Goal: Task Accomplishment & Management: Manage account settings

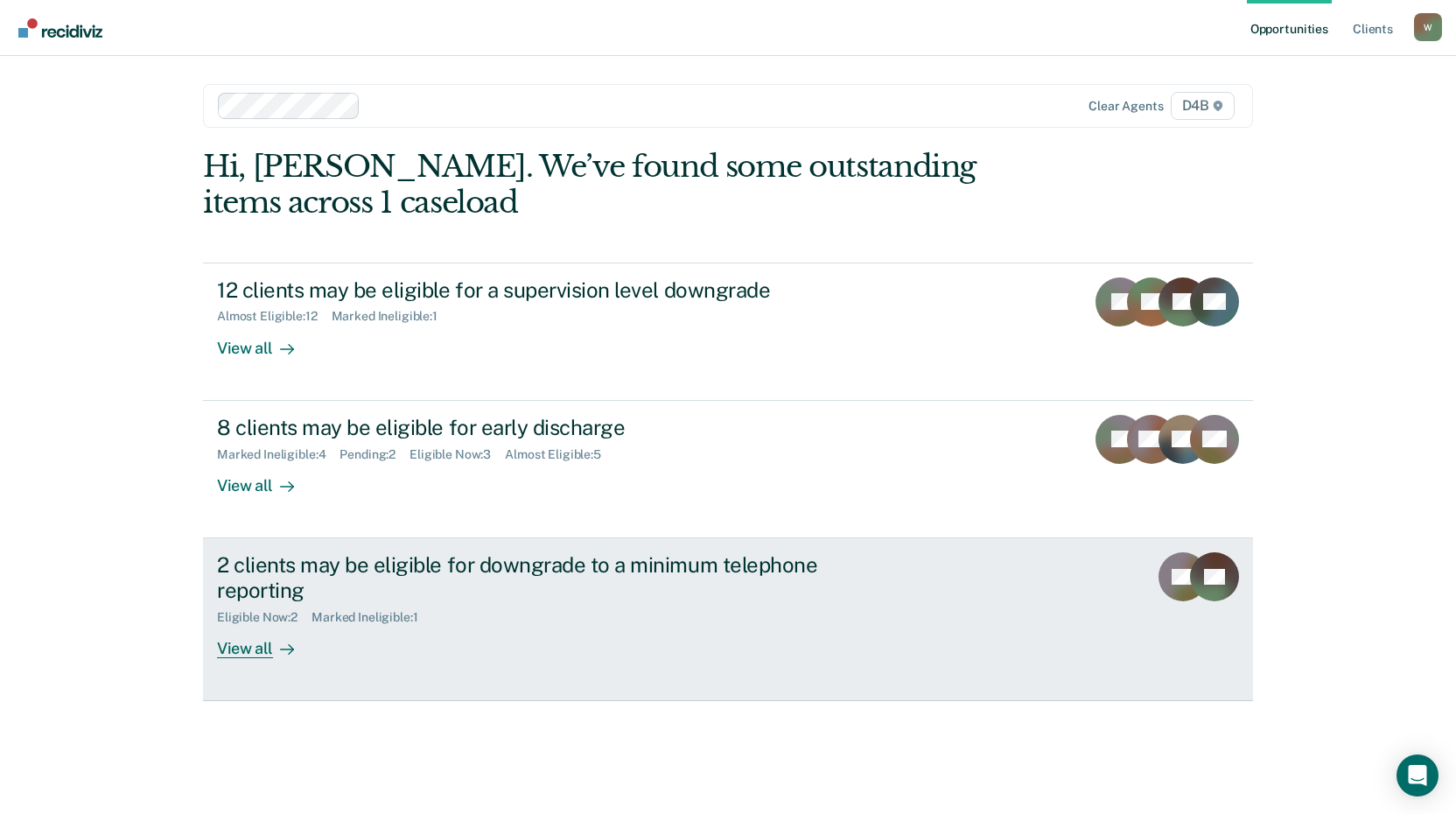
click at [666, 564] on div "2 clients may be eligible for downgrade to a minimum telephone reporting" at bounding box center [524, 578] width 614 height 51
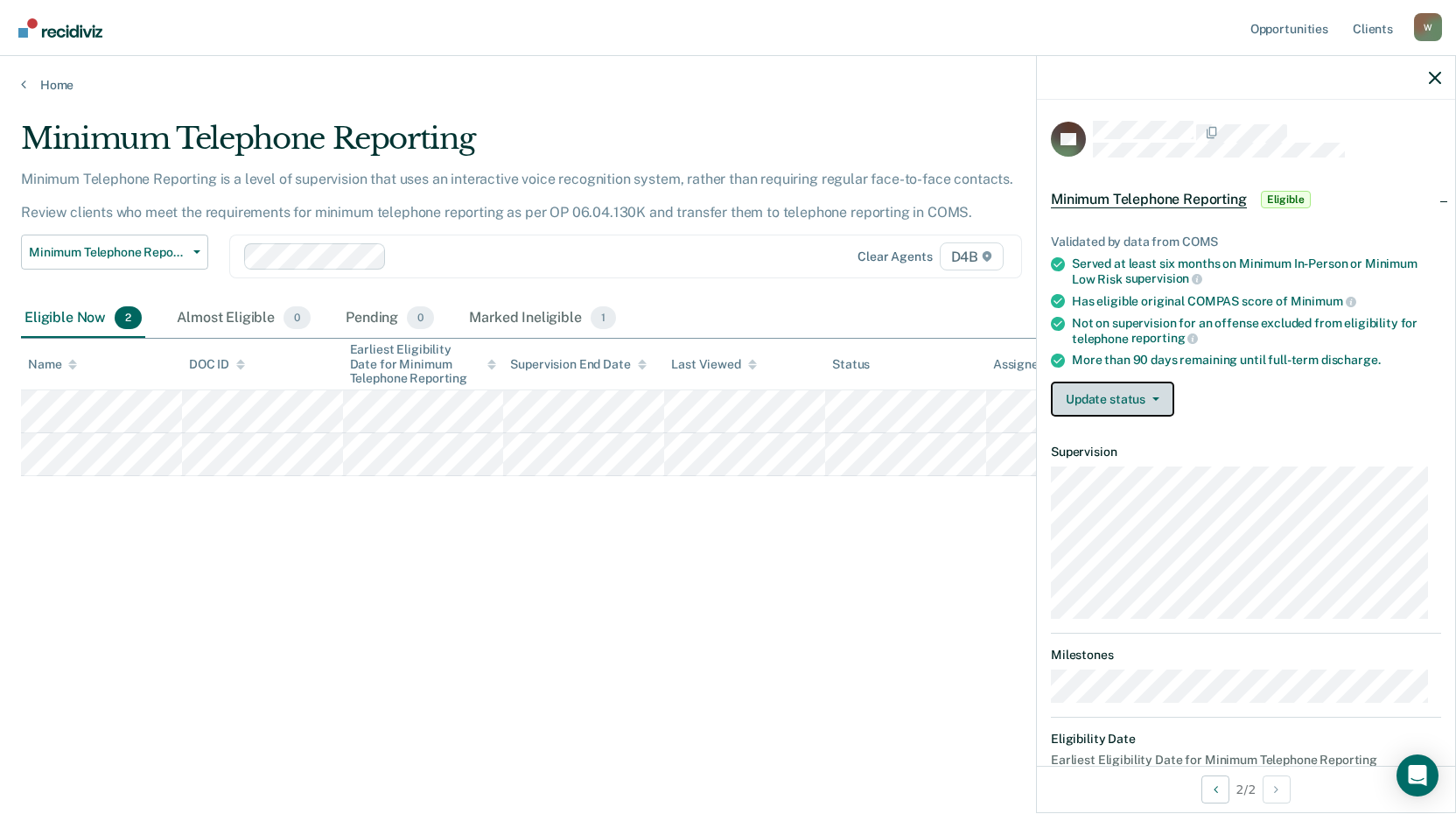
click at [1115, 403] on button "Update status" at bounding box center [1112, 400] width 123 height 35
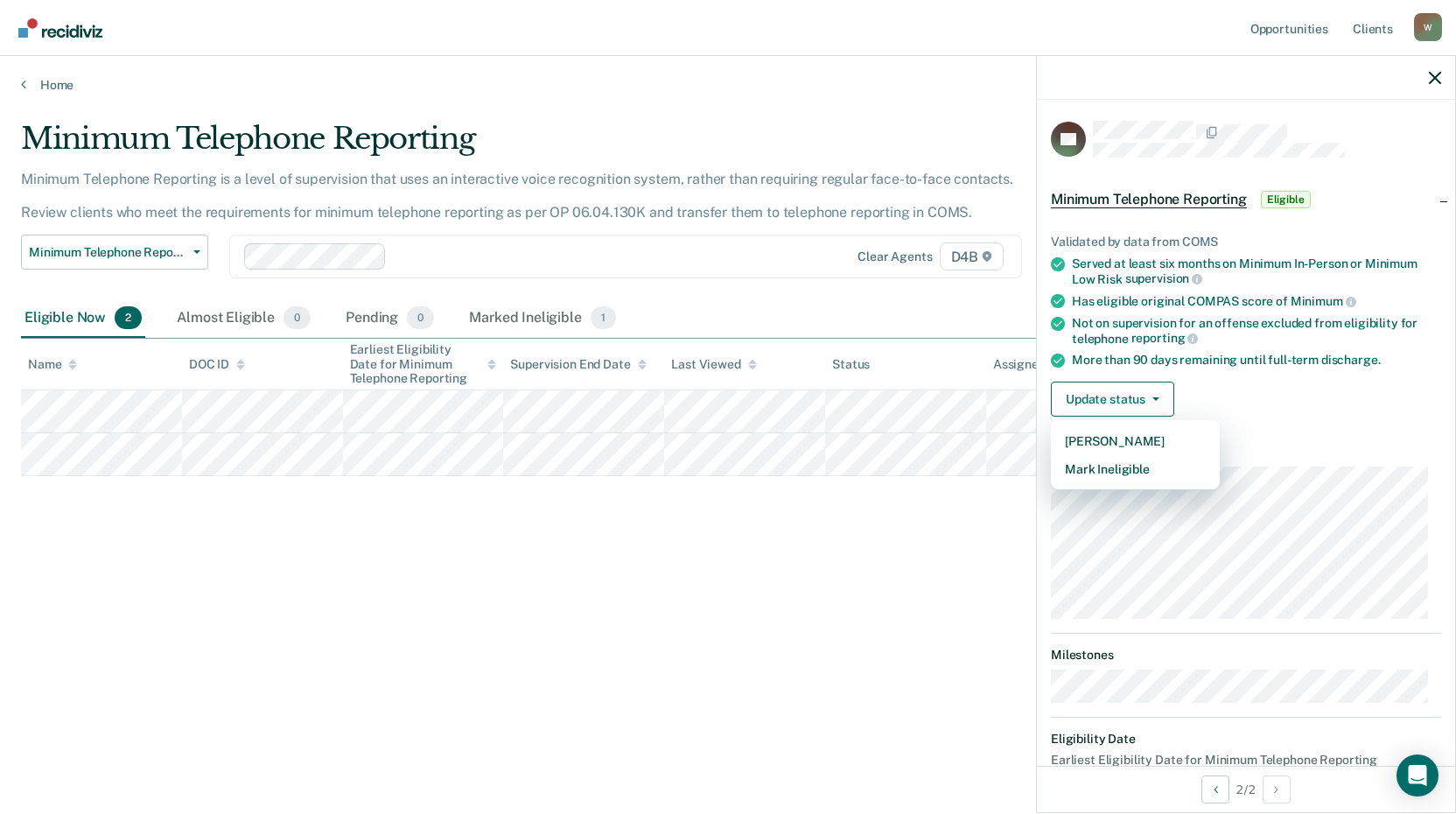
drag, startPoint x: 641, startPoint y: 646, endPoint x: 53, endPoint y: 615, distance: 588.8
click at [640, 646] on div "Minimum Telephone Reporting Minimum Telephone Reporting is a level of supervisi…" at bounding box center [728, 402] width 1415 height 562
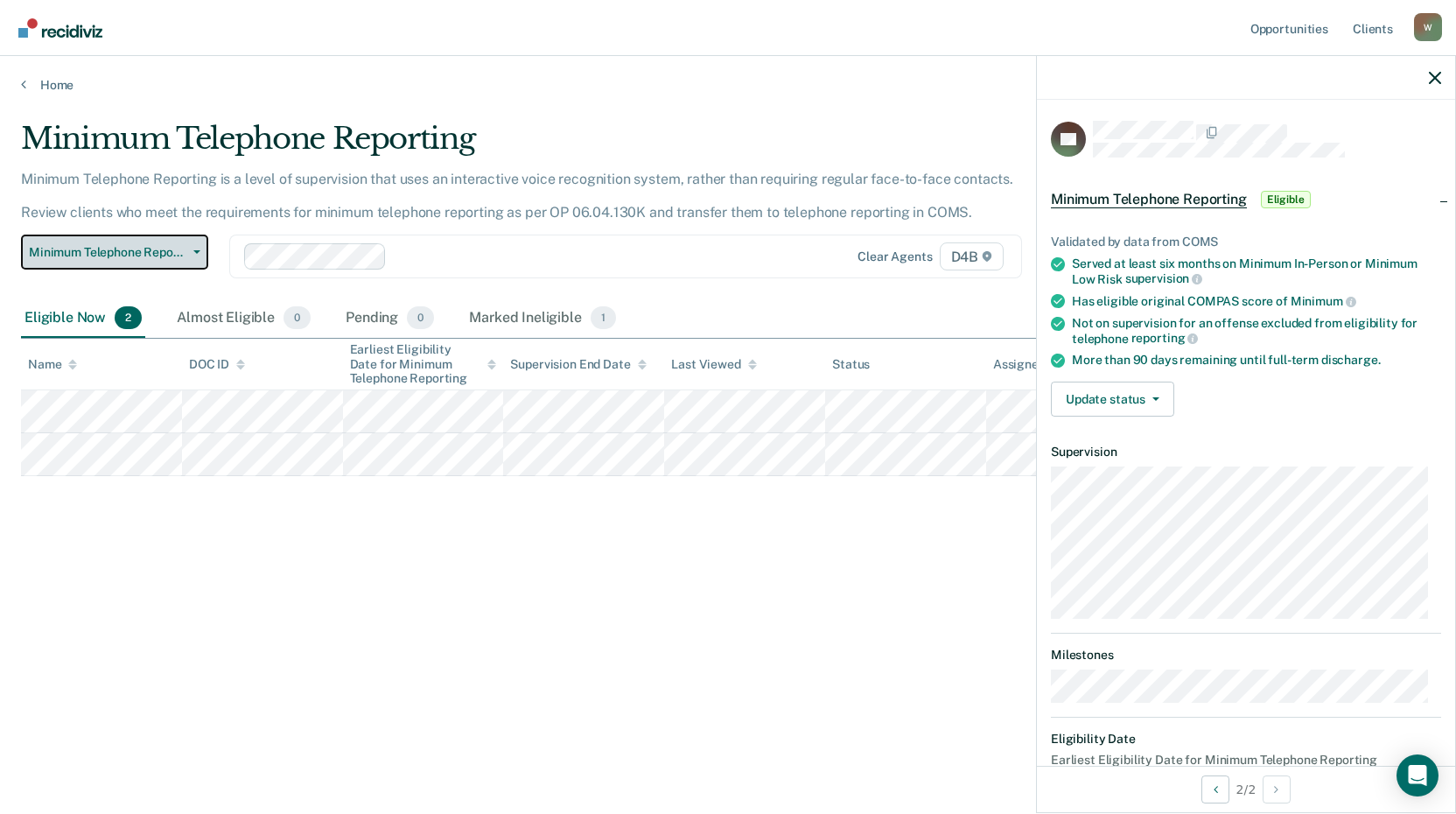
click at [115, 257] on span "Minimum Telephone Reporting" at bounding box center [107, 252] width 158 height 15
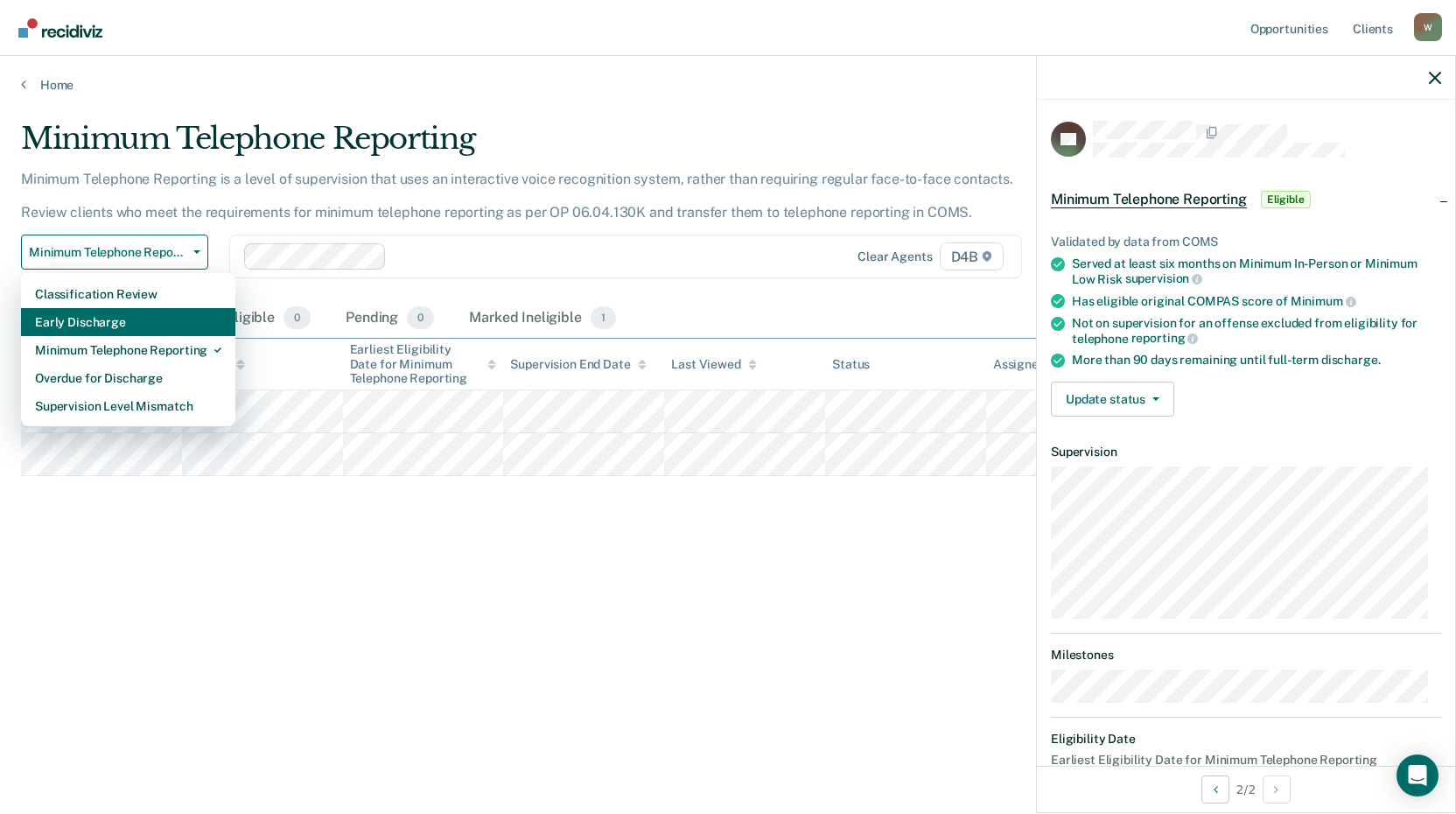
click at [126, 329] on div "Early Discharge" at bounding box center [128, 322] width 186 height 28
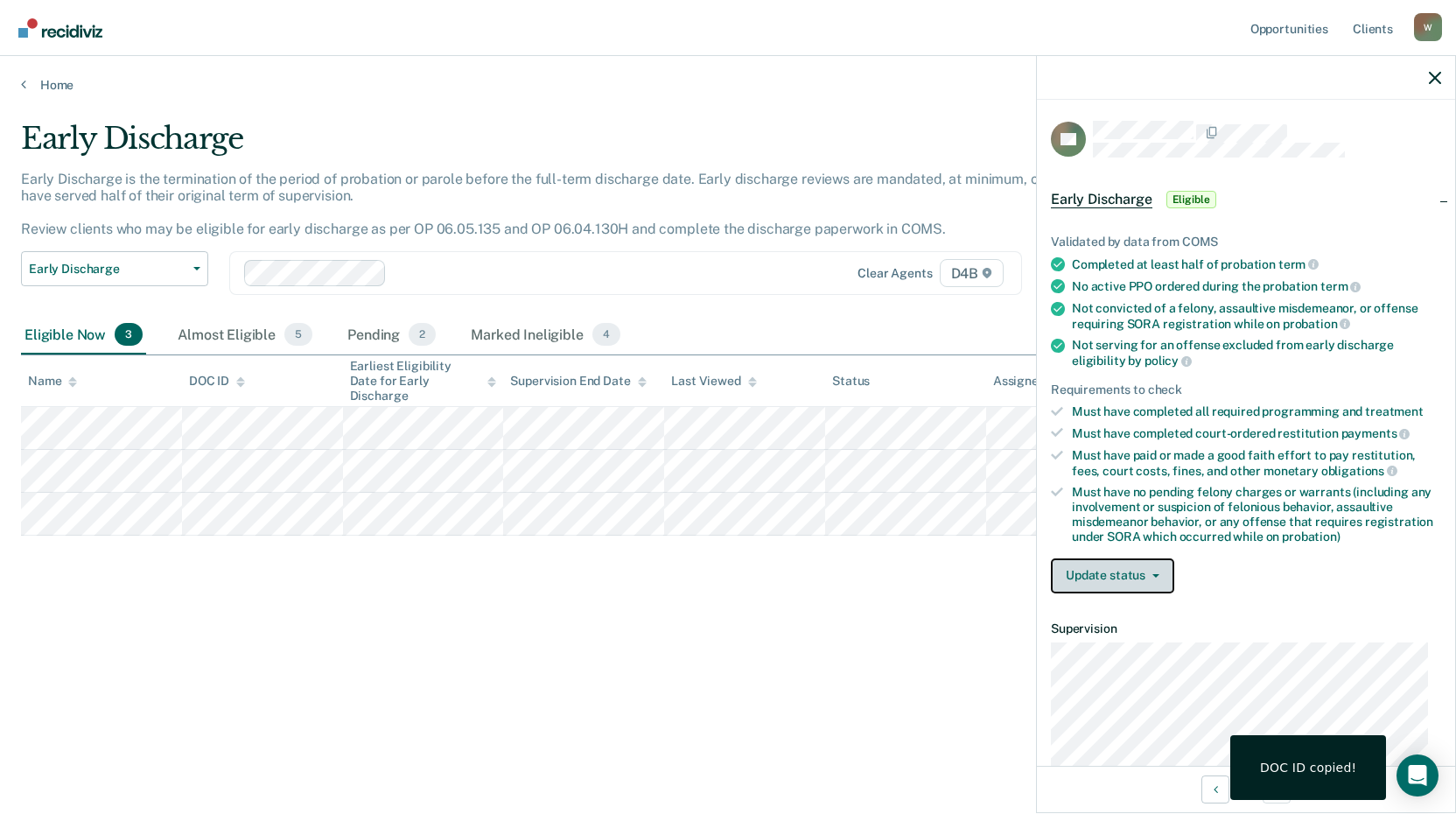
click at [1126, 586] on button "Update status" at bounding box center [1112, 576] width 123 height 35
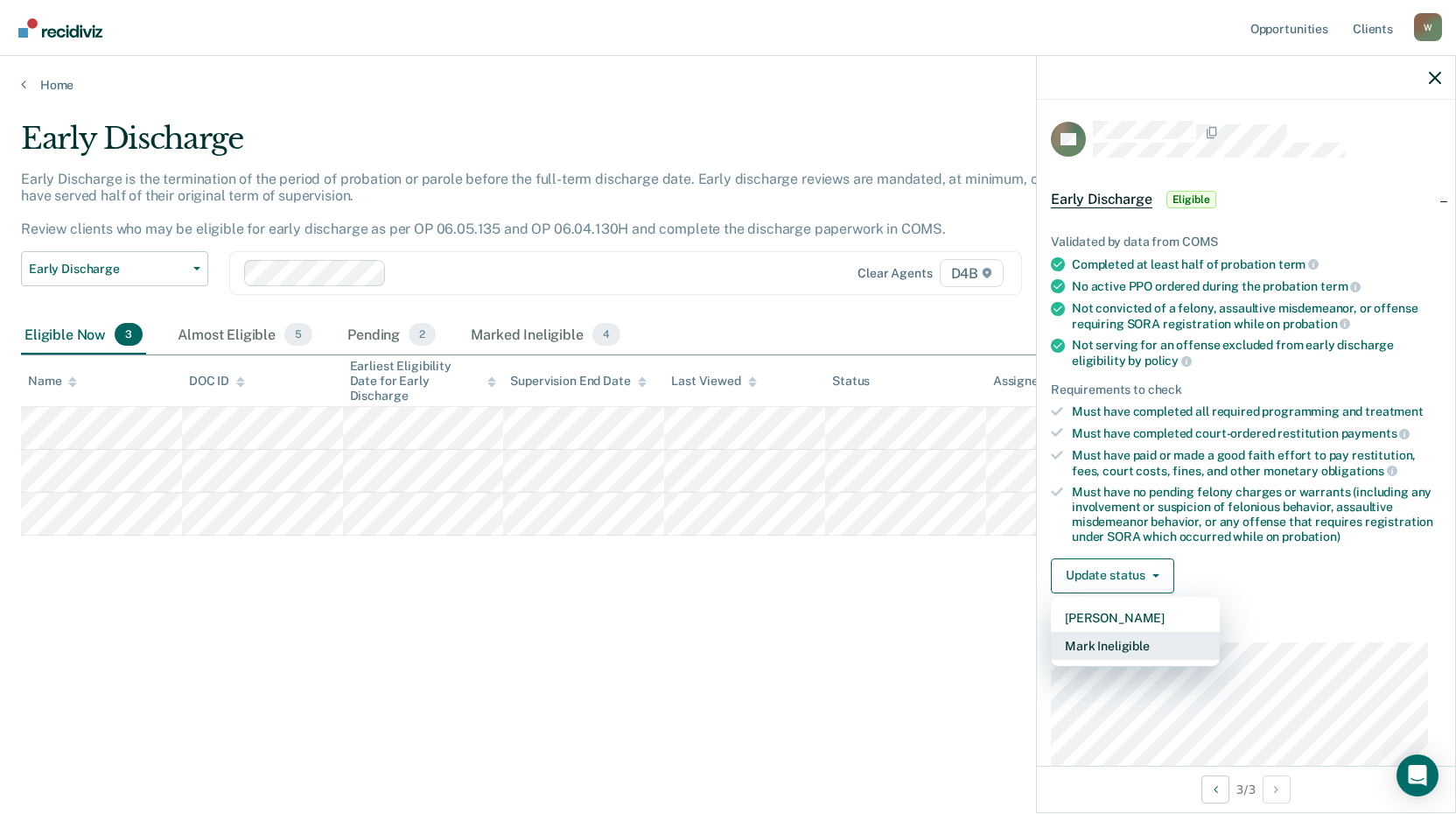
click at [1127, 646] on button "Mark Ineligible" at bounding box center [1136, 646] width 169 height 28
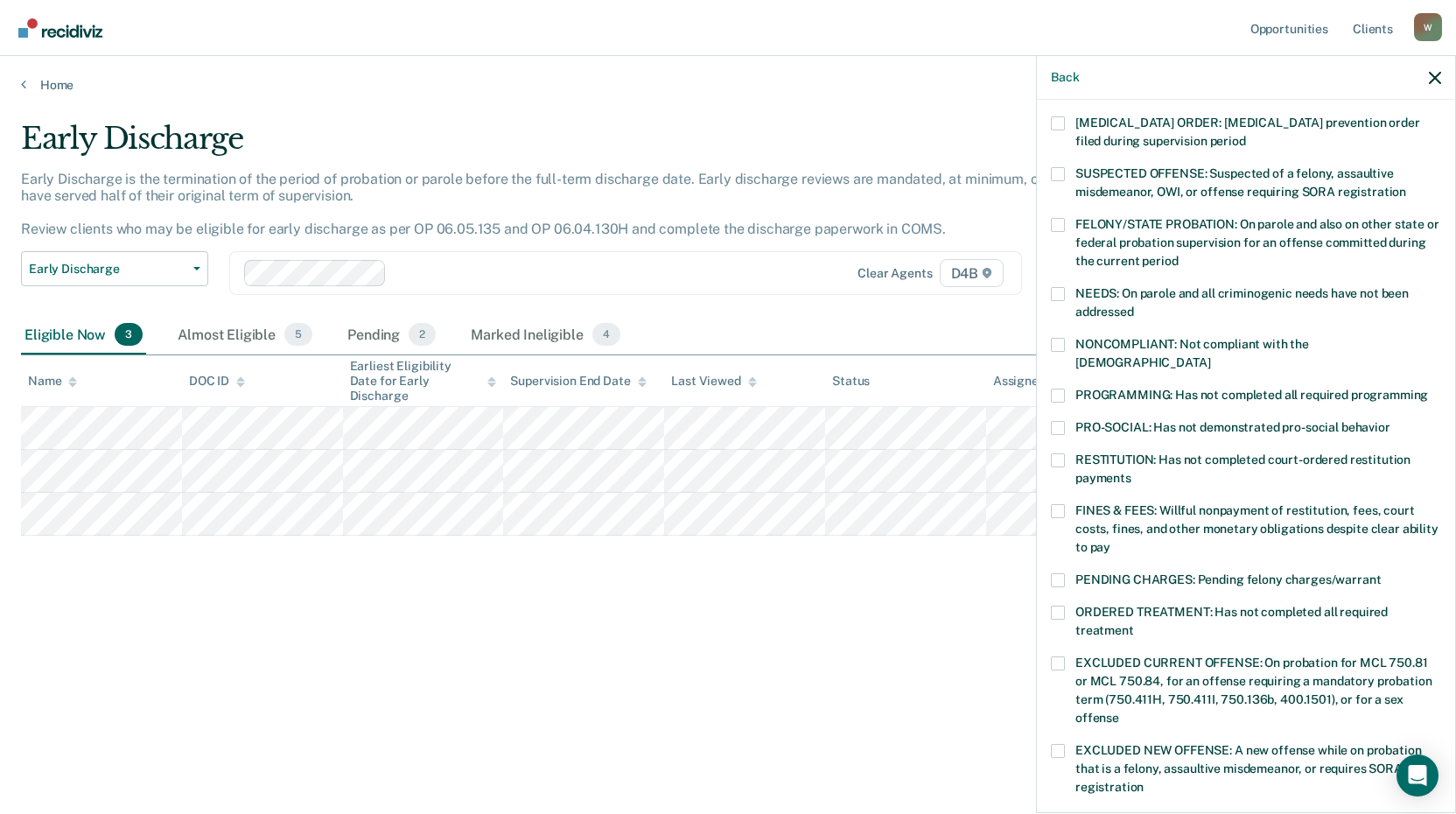
scroll to position [88, 0]
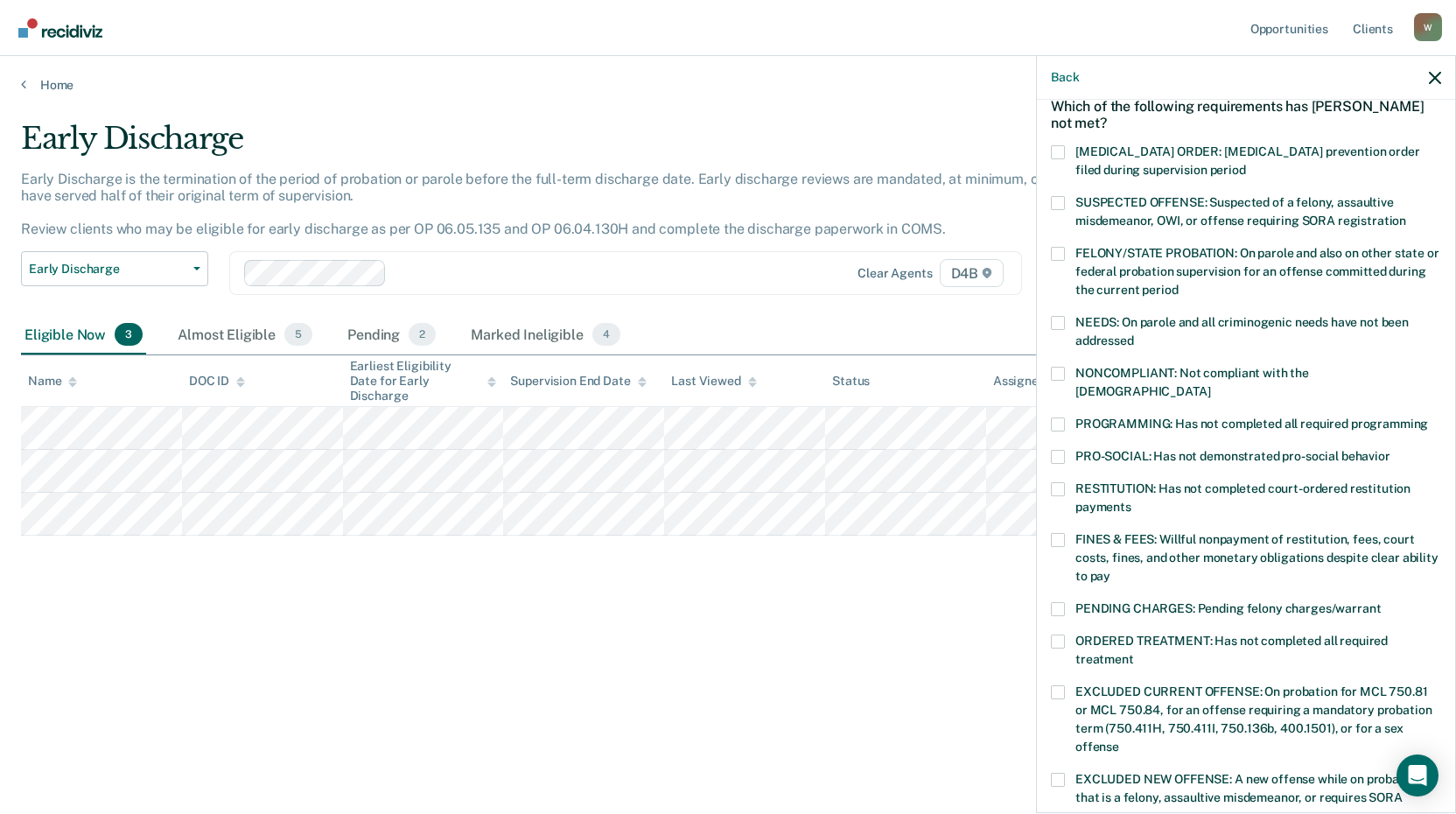
click at [1062, 369] on span at bounding box center [1058, 373] width 14 height 14
click at [1210, 385] on input "NONCOMPLIANT: Not compliant with the [DEMOGRAPHIC_DATA]" at bounding box center [1210, 385] width 0 height 0
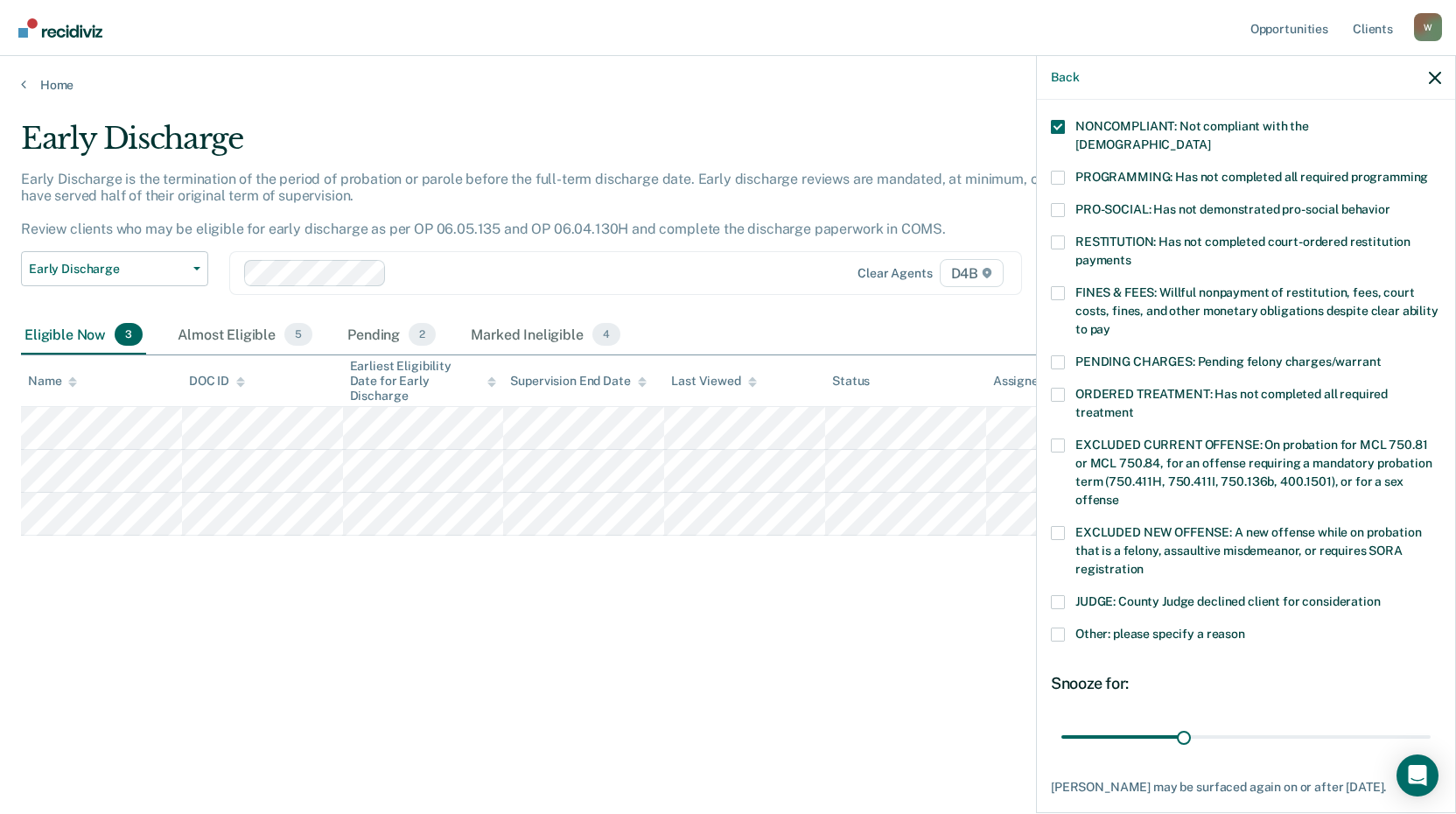
scroll to position [409, 0]
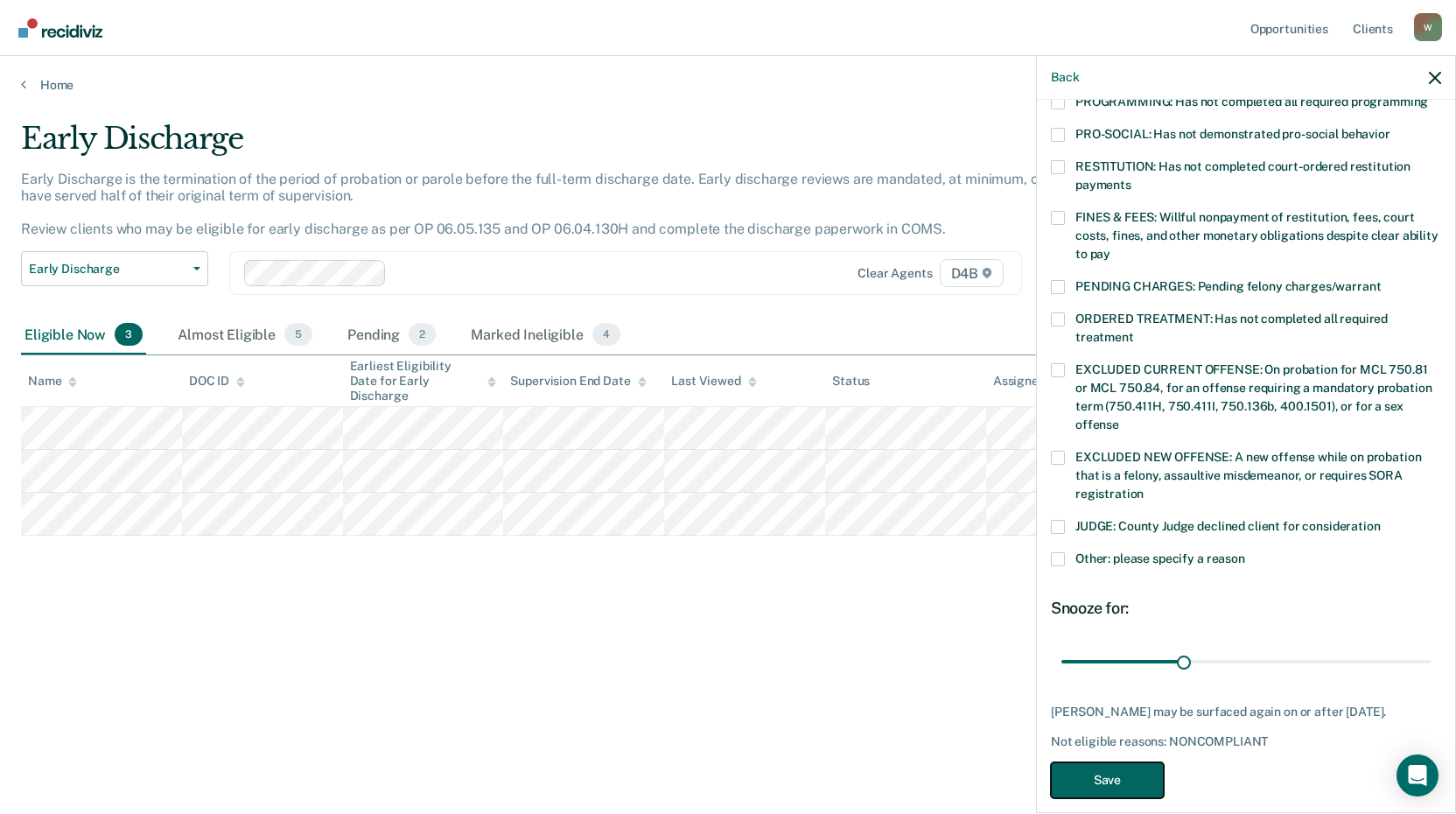
click at [1119, 762] on button "Save" at bounding box center [1108, 780] width 113 height 35
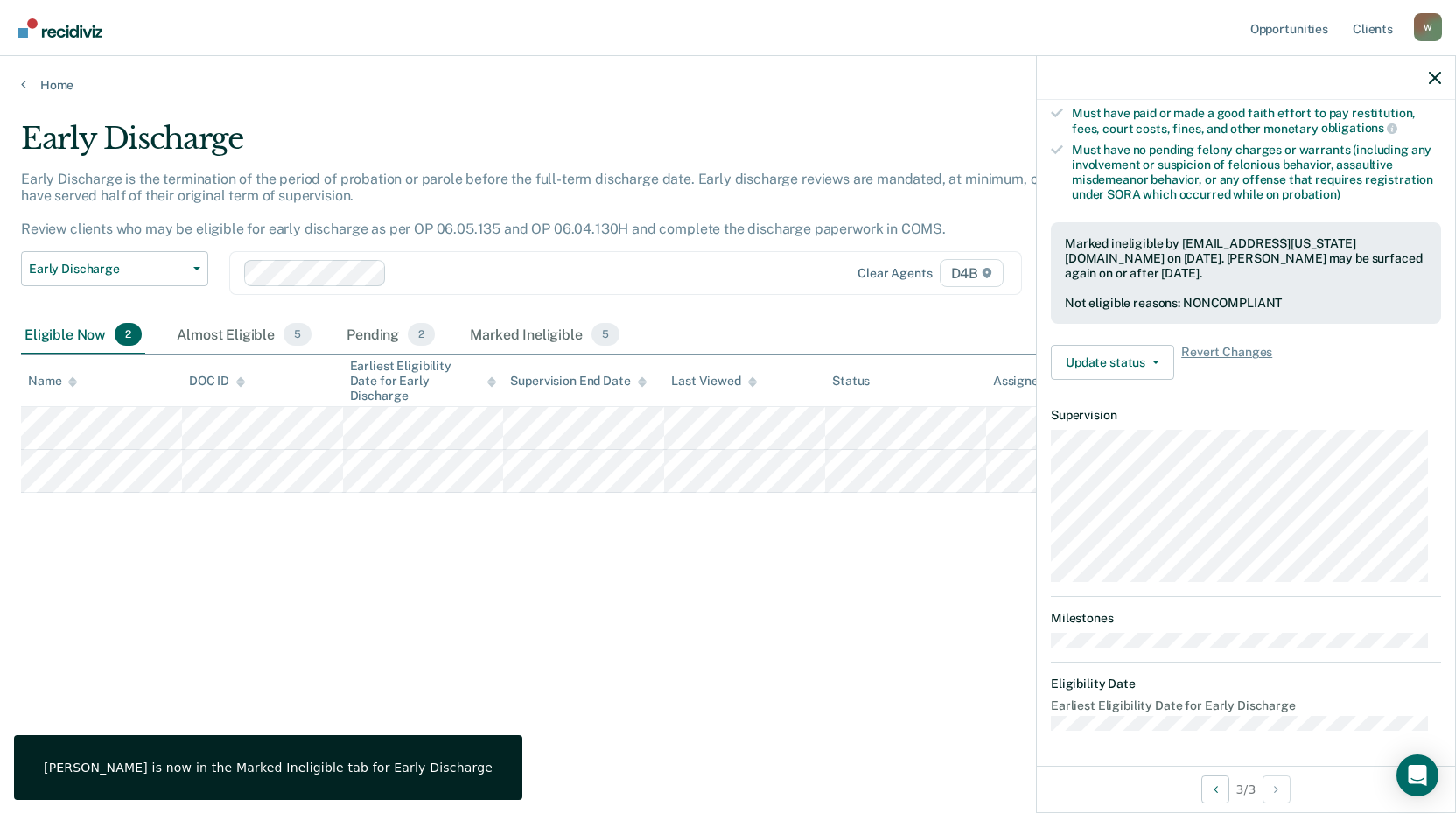
scroll to position [342, 0]
